Goal: Transaction & Acquisition: Purchase product/service

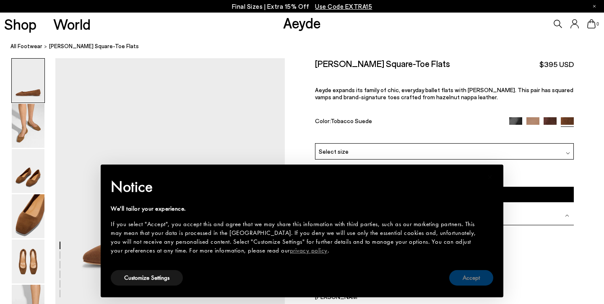
click at [465, 278] on button "Accept" at bounding box center [471, 278] width 44 height 16
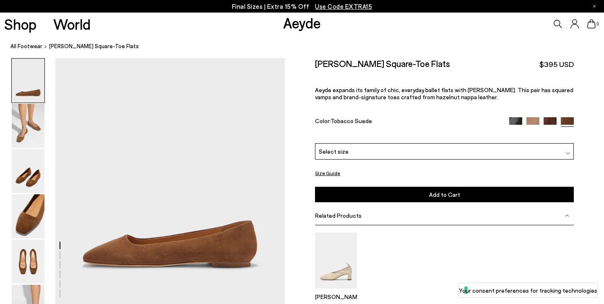
click at [535, 117] on img at bounding box center [532, 123] width 13 height 13
click at [563, 143] on div "Select size" at bounding box center [444, 151] width 259 height 16
